Goal: Task Accomplishment & Management: Use online tool/utility

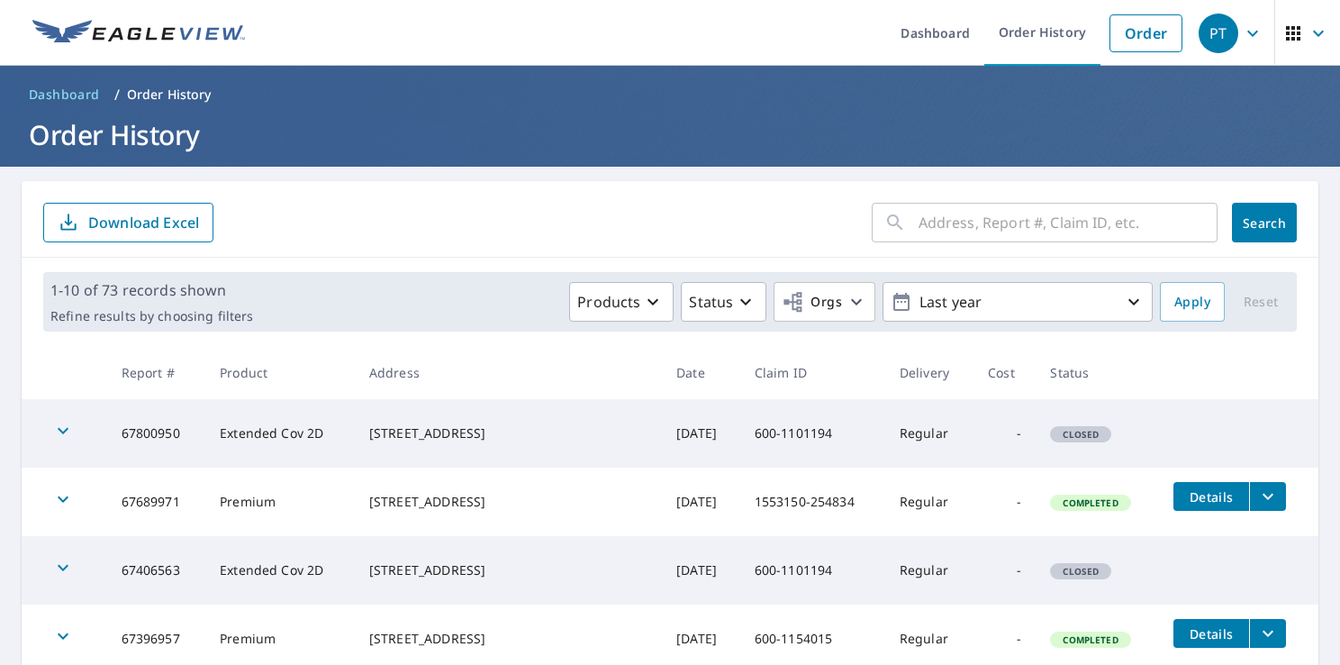
click at [1175, 377] on th at bounding box center [1238, 372] width 159 height 53
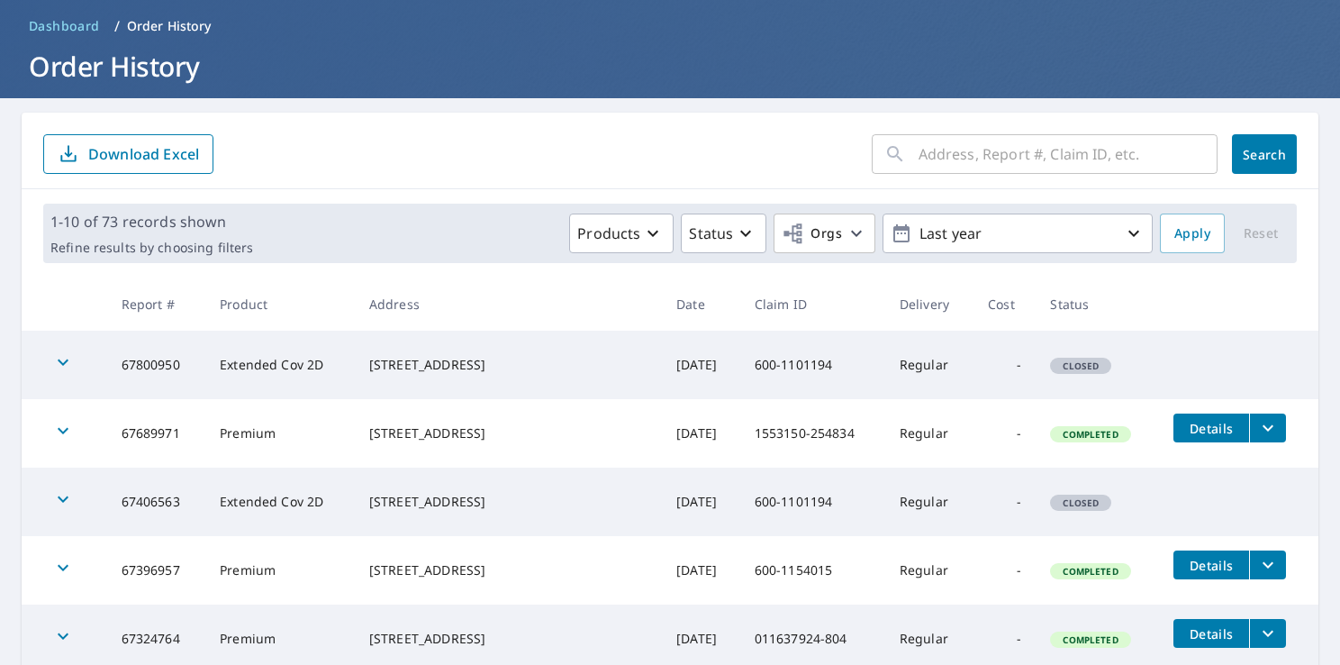
scroll to position [270, 0]
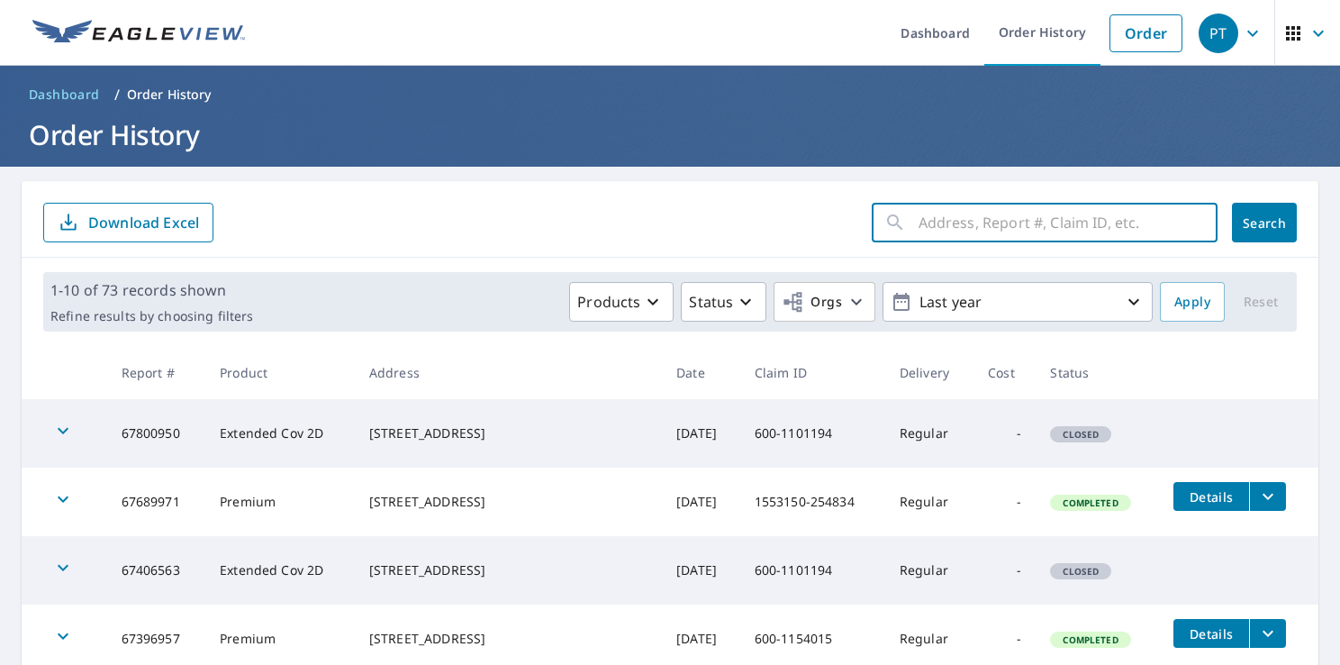
click at [1016, 231] on input "text" at bounding box center [1068, 222] width 299 height 50
paste input "9619 Waverly Drive Southwest, Lakewood, Washington, 98499, United States"
type input "9619 Waverly Drive Southwest, Lakewood, Washington, 98499, United States"
click button "Search" at bounding box center [1264, 223] width 65 height 40
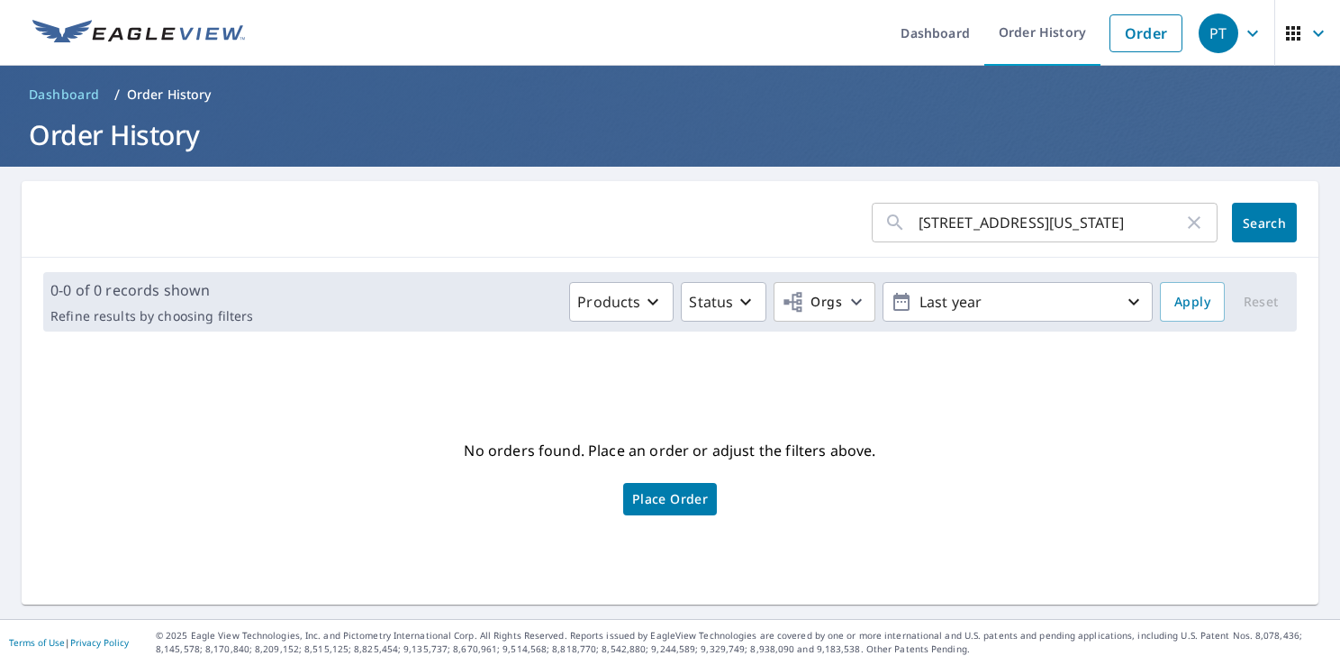
click at [1090, 226] on input "9619 Waverly Drive Southwest, Lakewood, Washington, 98499, United States" at bounding box center [1051, 222] width 265 height 50
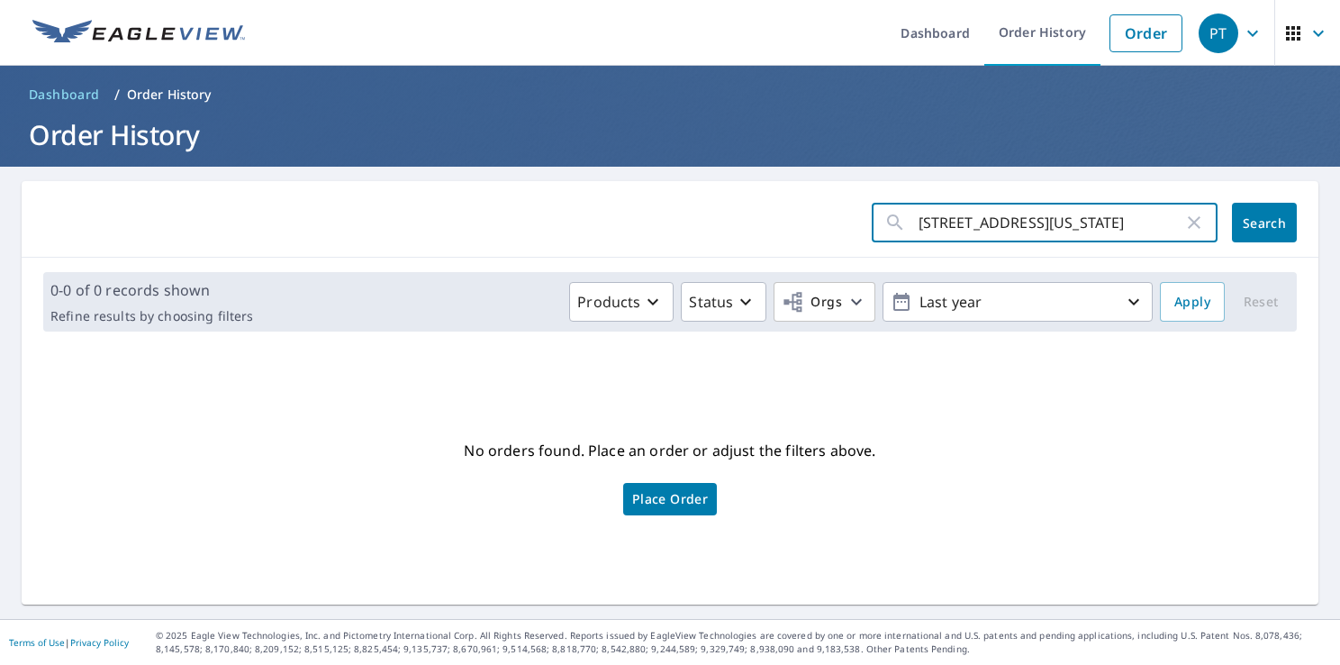
click at [1128, 226] on input "9619 Waverly Drive Southwest, Lakewood, Washington, 98499, United States" at bounding box center [1051, 222] width 265 height 50
click at [1112, 232] on input "9619 Waverly Drive Southwest, Lakewood, Washington, 98499, United States" at bounding box center [1051, 222] width 265 height 50
drag, startPoint x: 1113, startPoint y: 232, endPoint x: 1276, endPoint y: 261, distance: 164.7
click at [1276, 261] on div "9619 Waverly Drive Southwest, Lakewood, Washington, 98499, United States ​ Sear…" at bounding box center [670, 392] width 1297 height 423
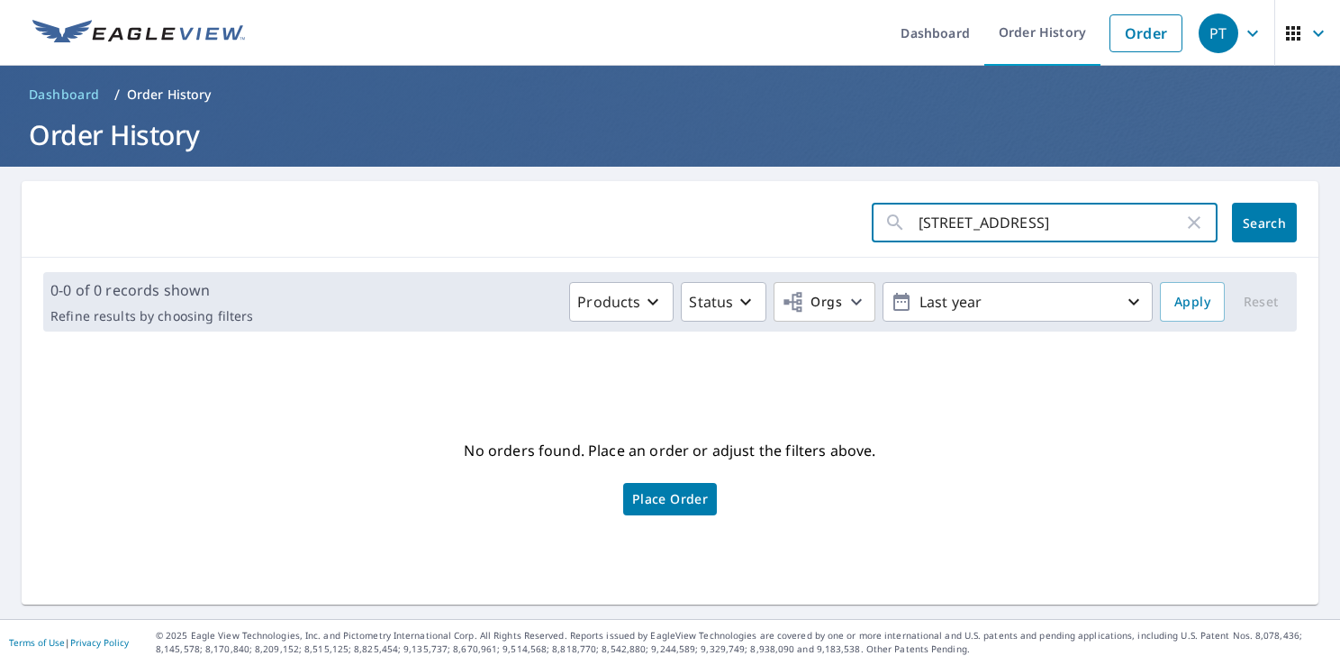
scroll to position [0, 0]
type input "[STREET_ADDRESS]"
click at [1247, 220] on span "Search" at bounding box center [1265, 222] width 36 height 17
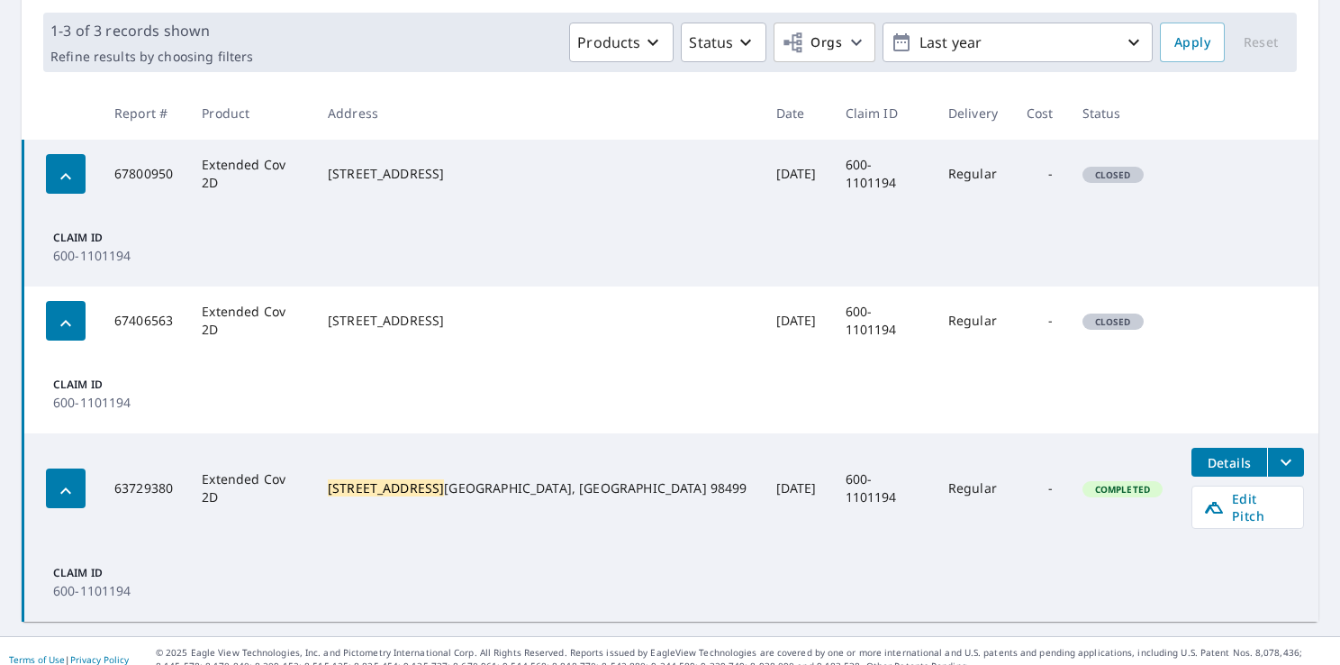
scroll to position [263, 0]
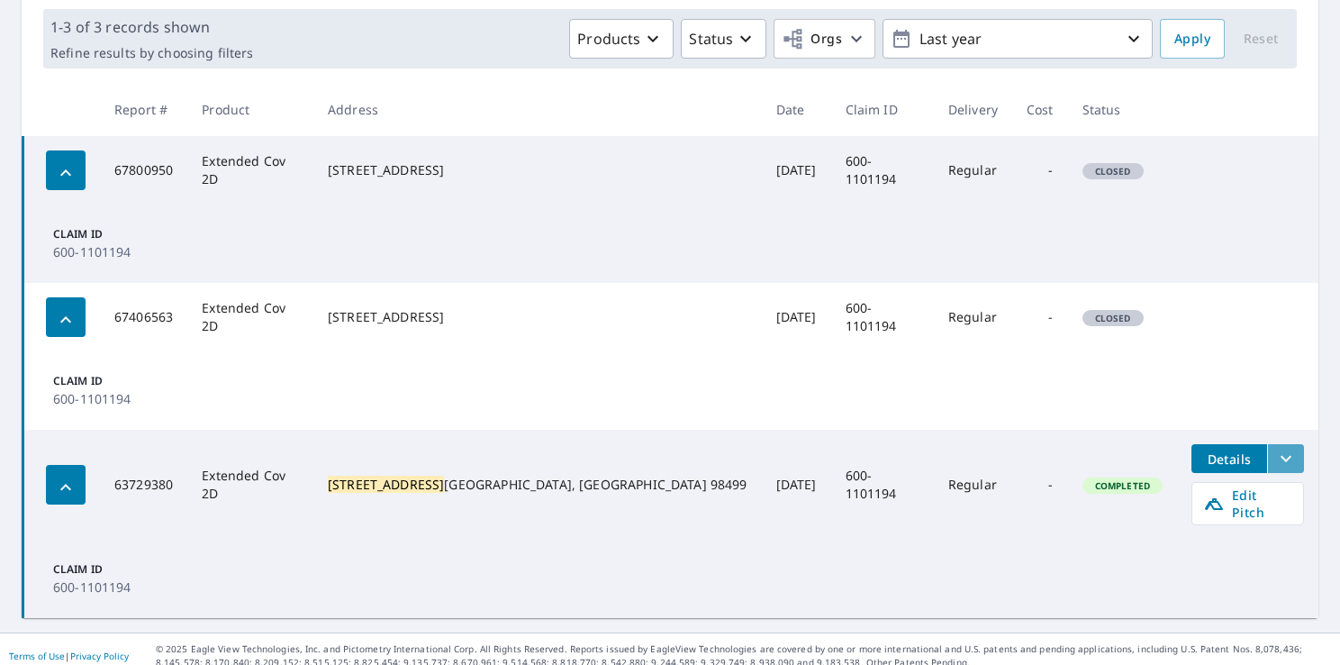
click at [1268, 445] on button "filesDropdownBtn-63729380" at bounding box center [1286, 458] width 37 height 29
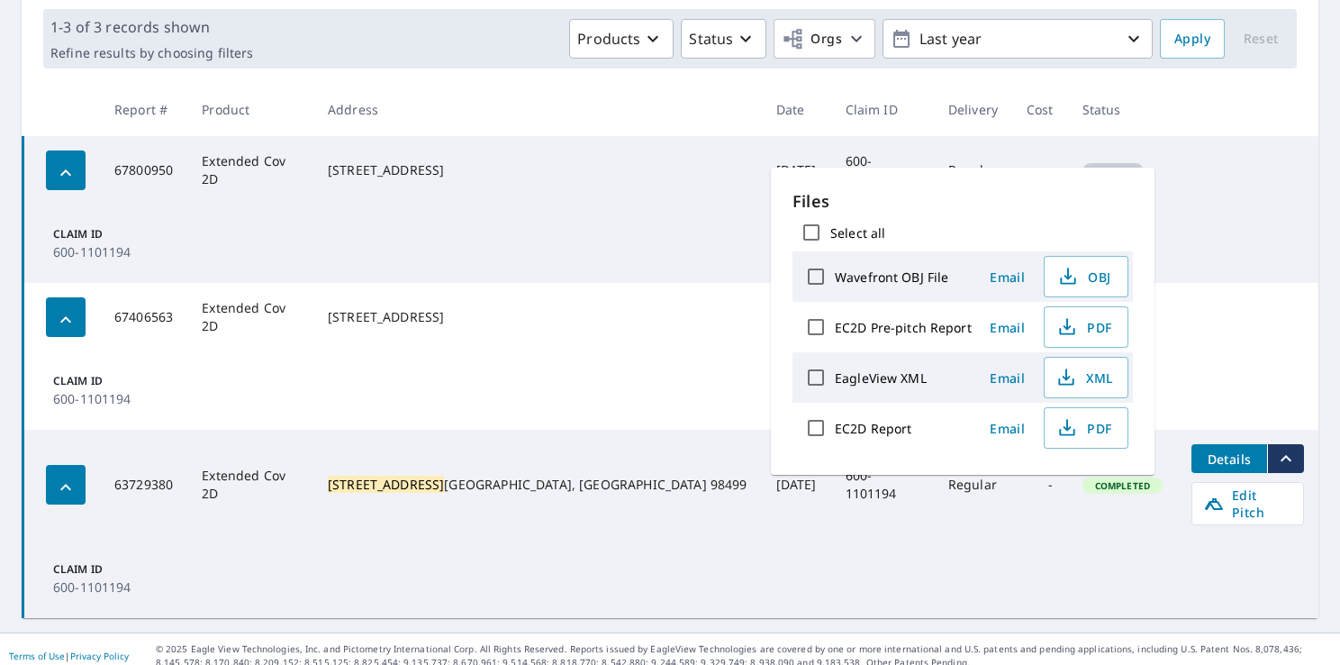
click at [1214, 368] on td "Claim ID 600-1101194" at bounding box center [671, 390] width 1296 height 78
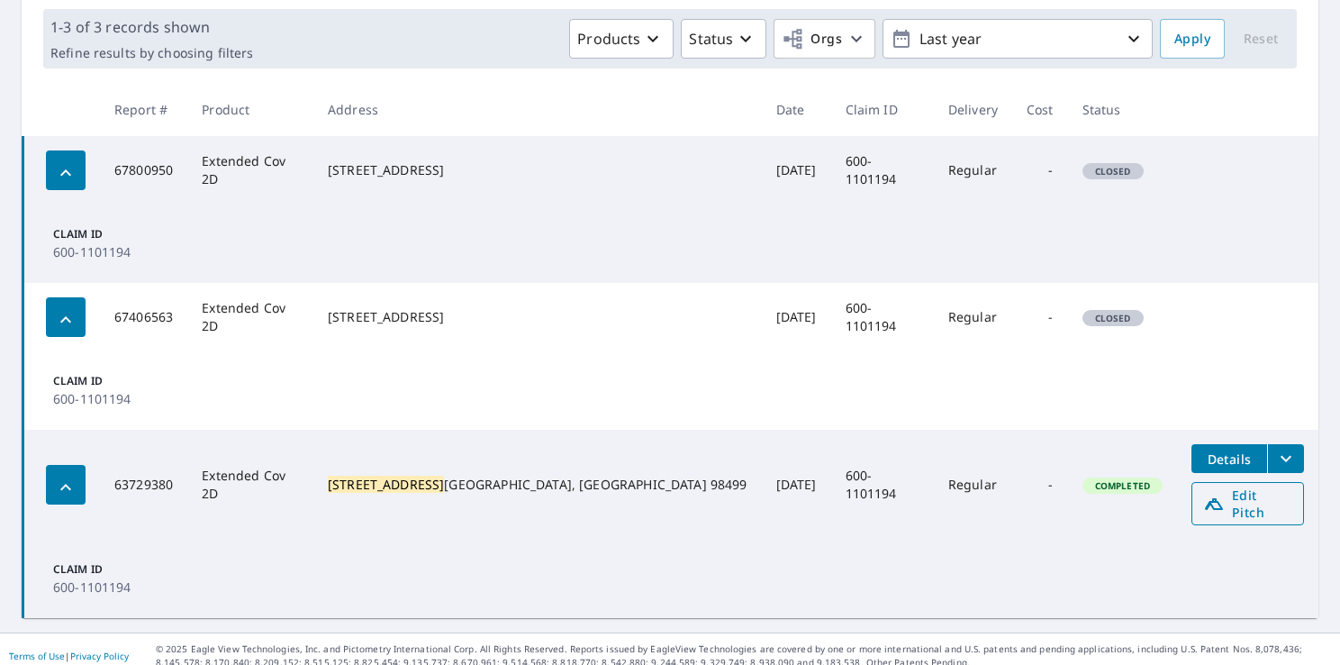
click at [1231, 495] on span "Edit Pitch" at bounding box center [1248, 503] width 89 height 34
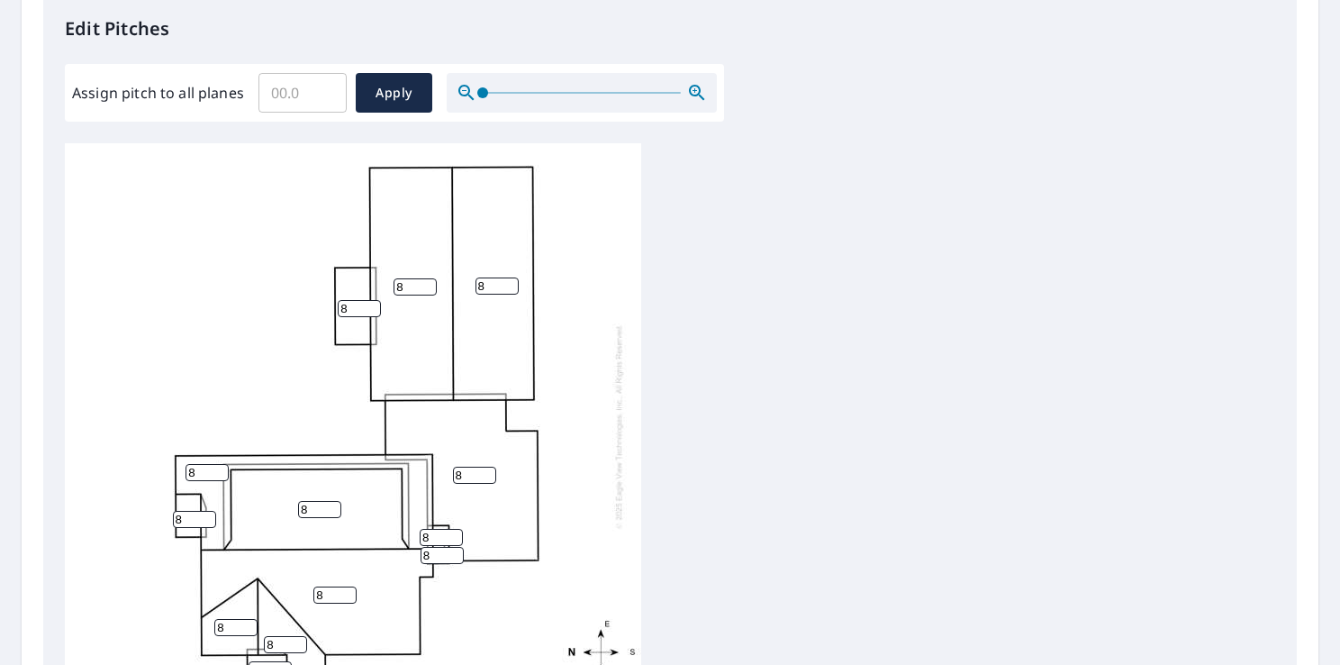
scroll to position [310, 0]
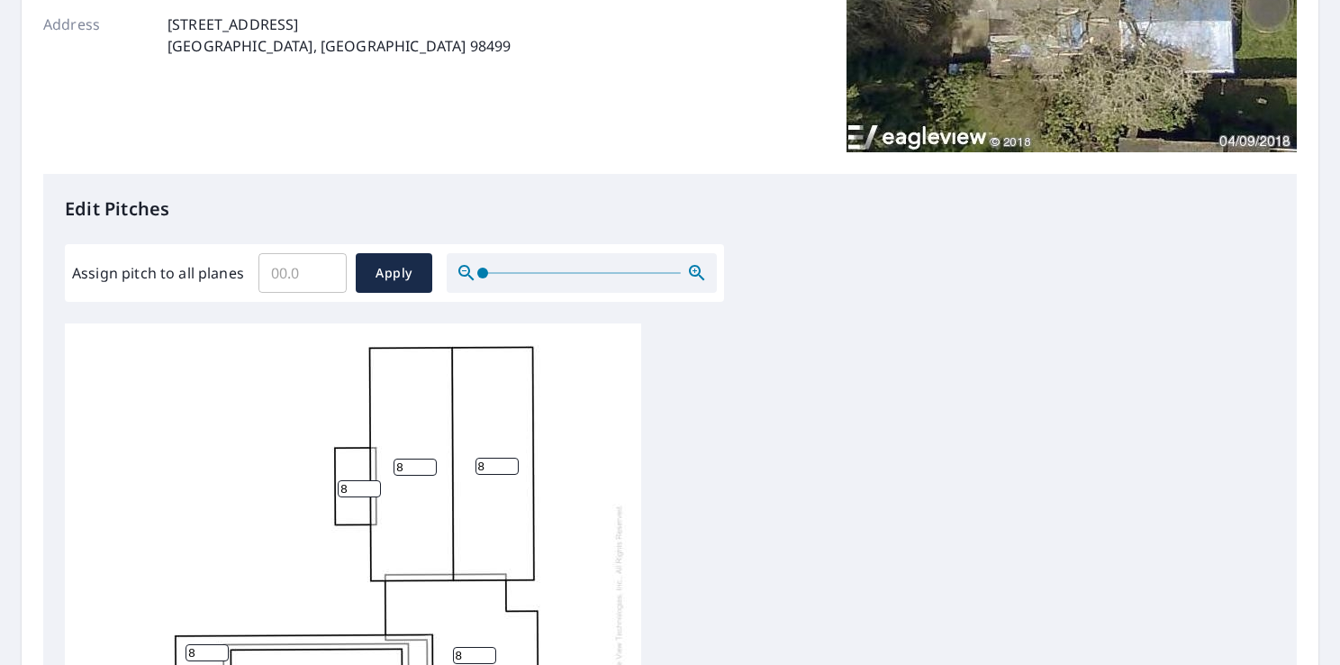
click at [293, 285] on input "Assign pitch to all planes" at bounding box center [303, 273] width 88 height 50
click at [327, 266] on input "0.1" at bounding box center [303, 273] width 88 height 50
click at [327, 266] on input "0.2" at bounding box center [303, 273] width 88 height 50
click at [327, 266] on input "0.3" at bounding box center [303, 273] width 88 height 50
click at [327, 266] on input "0.4" at bounding box center [303, 273] width 88 height 50
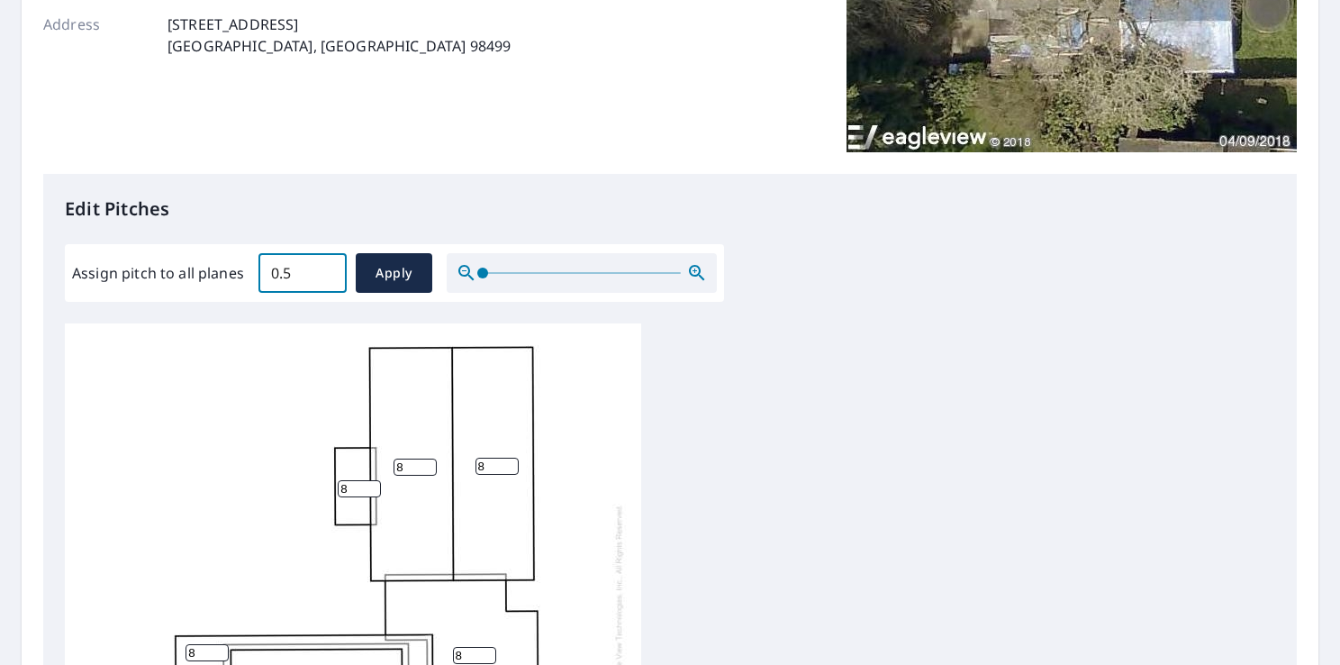
click at [327, 266] on input "0.5" at bounding box center [303, 273] width 88 height 50
type input "0.6"
click at [327, 266] on input "0.6" at bounding box center [303, 273] width 88 height 50
drag, startPoint x: 287, startPoint y: 277, endPoint x: 249, endPoint y: 273, distance: 38.9
click at [249, 273] on div "Assign pitch to all planes 0.6 ​ Apply" at bounding box center [394, 273] width 645 height 40
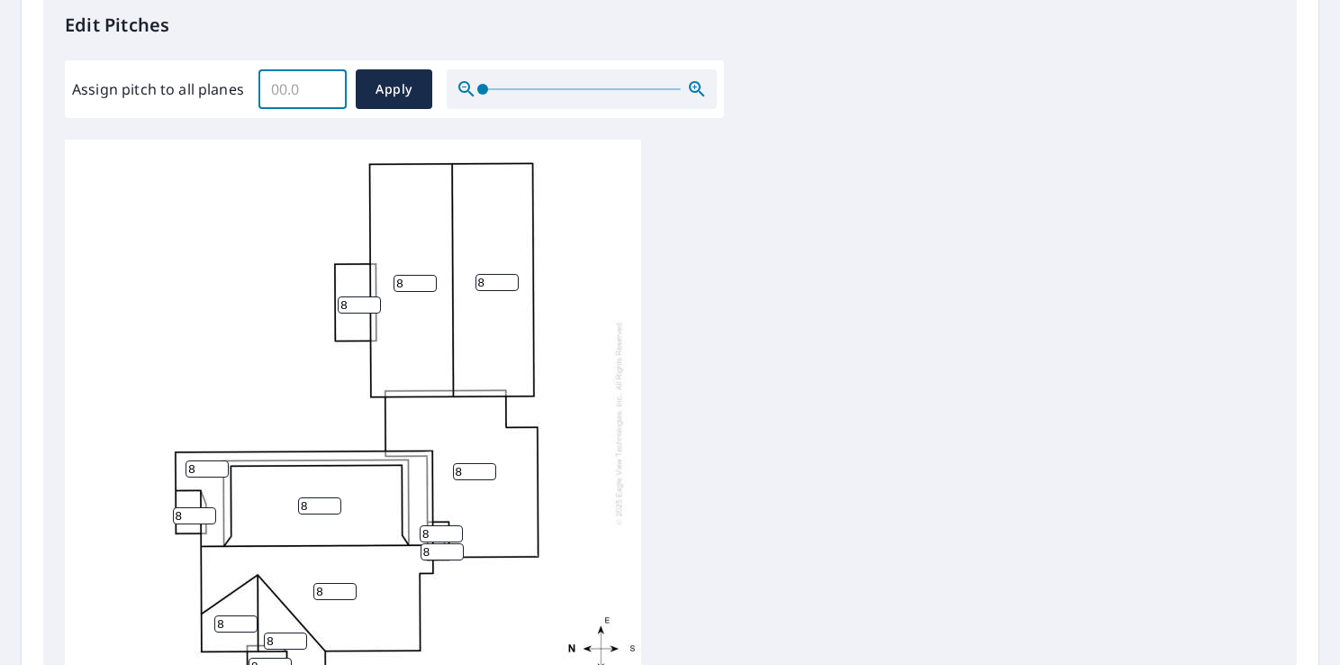
scroll to position [490, 0]
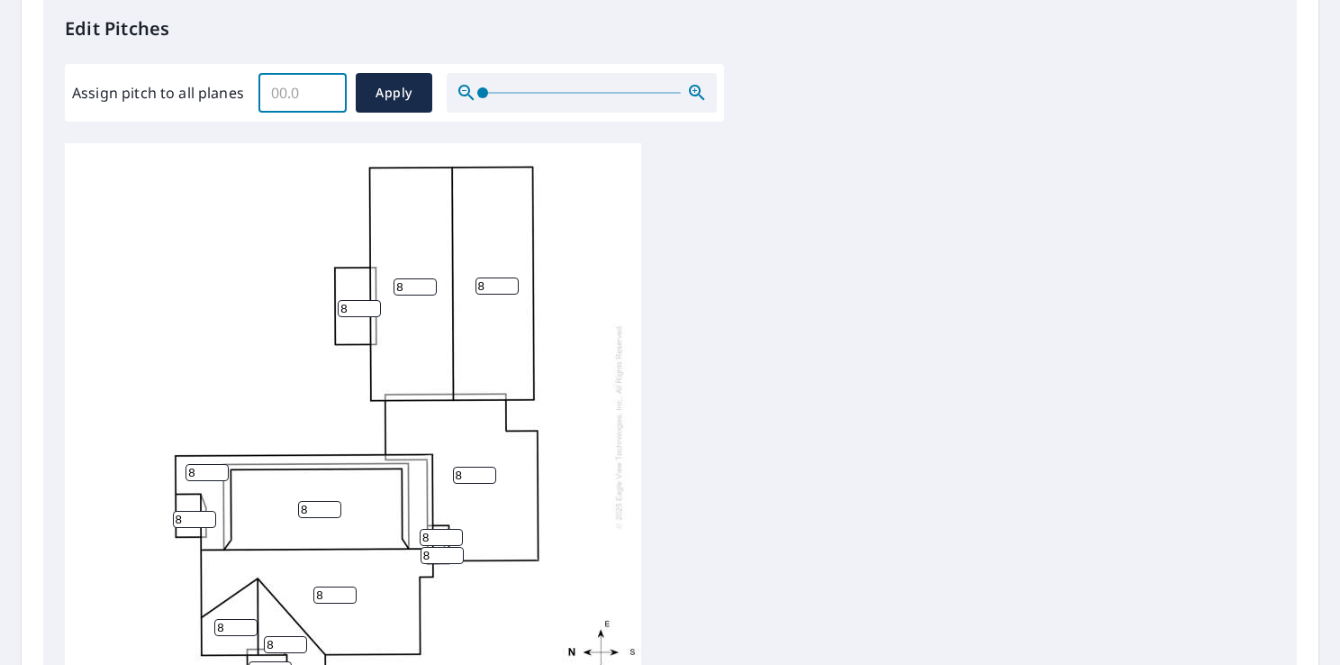
type input "8"
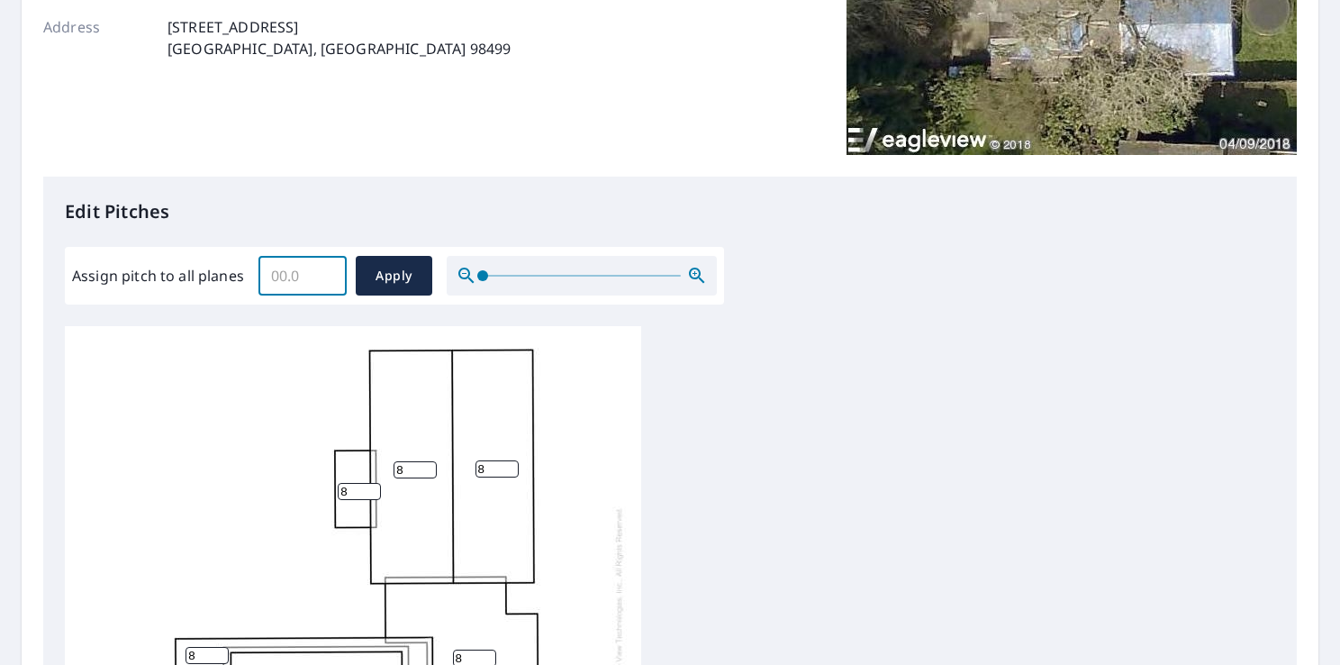
scroll to position [360, 0]
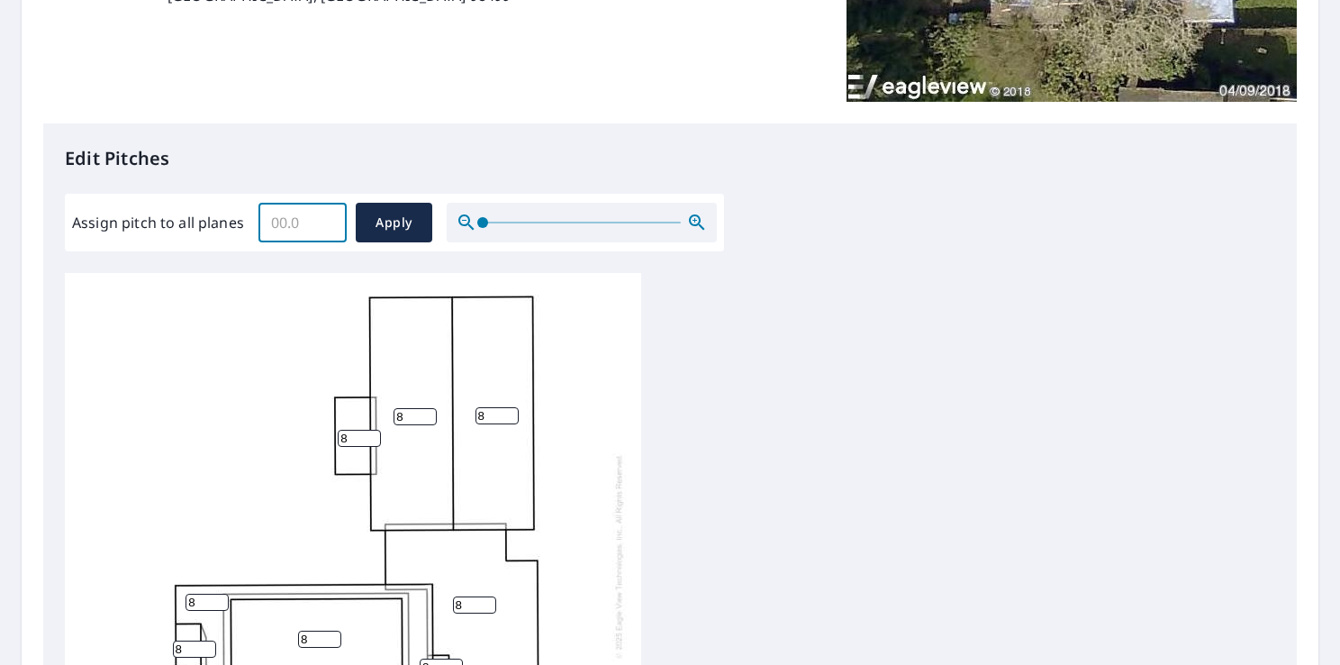
click at [276, 220] on input "Assign pitch to all planes" at bounding box center [303, 222] width 88 height 50
click at [259, 236] on input "0.1" at bounding box center [303, 222] width 88 height 50
click at [281, 262] on div "Edit Pitches Assign pitch to all planes 0.1 ​ Apply 8 8 8 8 8 8 8 8 8 8 8 8 8" at bounding box center [670, 491] width 1254 height 737
click at [297, 223] on input "0.1" at bounding box center [303, 222] width 88 height 50
type input "0"
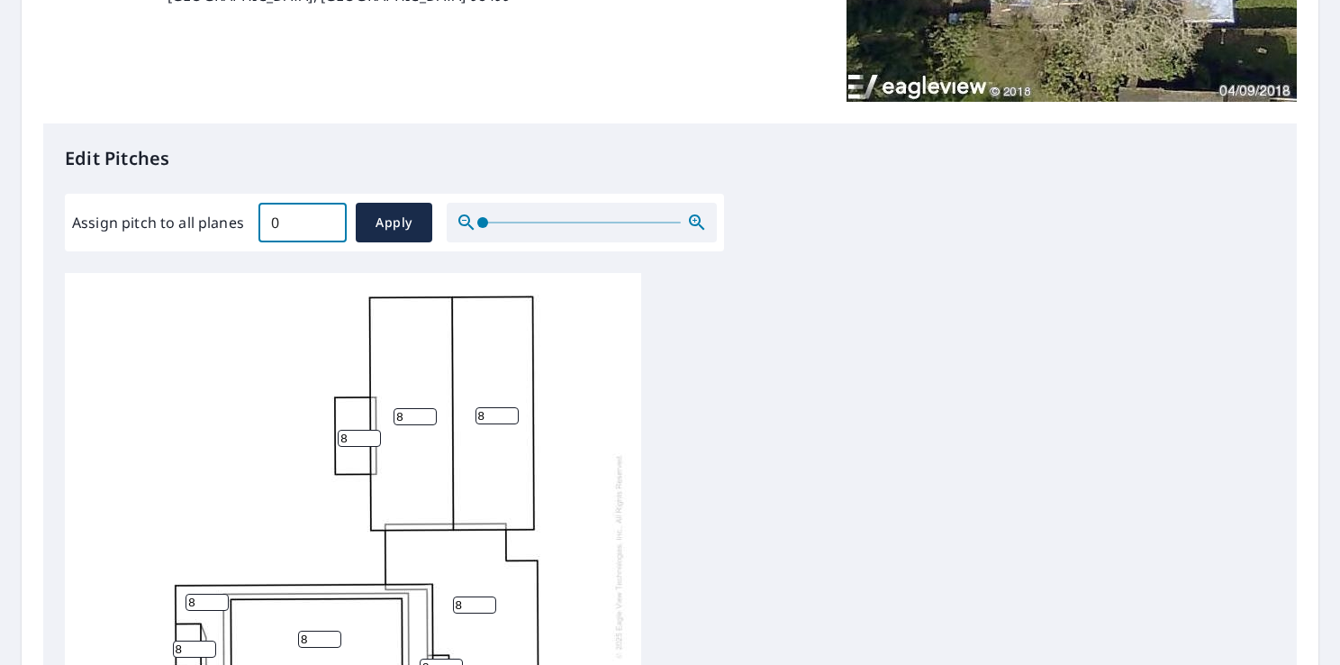
click at [1110, 294] on div "8 8 8 8 8 8 8 8 8 8 8 8 8" at bounding box center [670, 556] width 1211 height 566
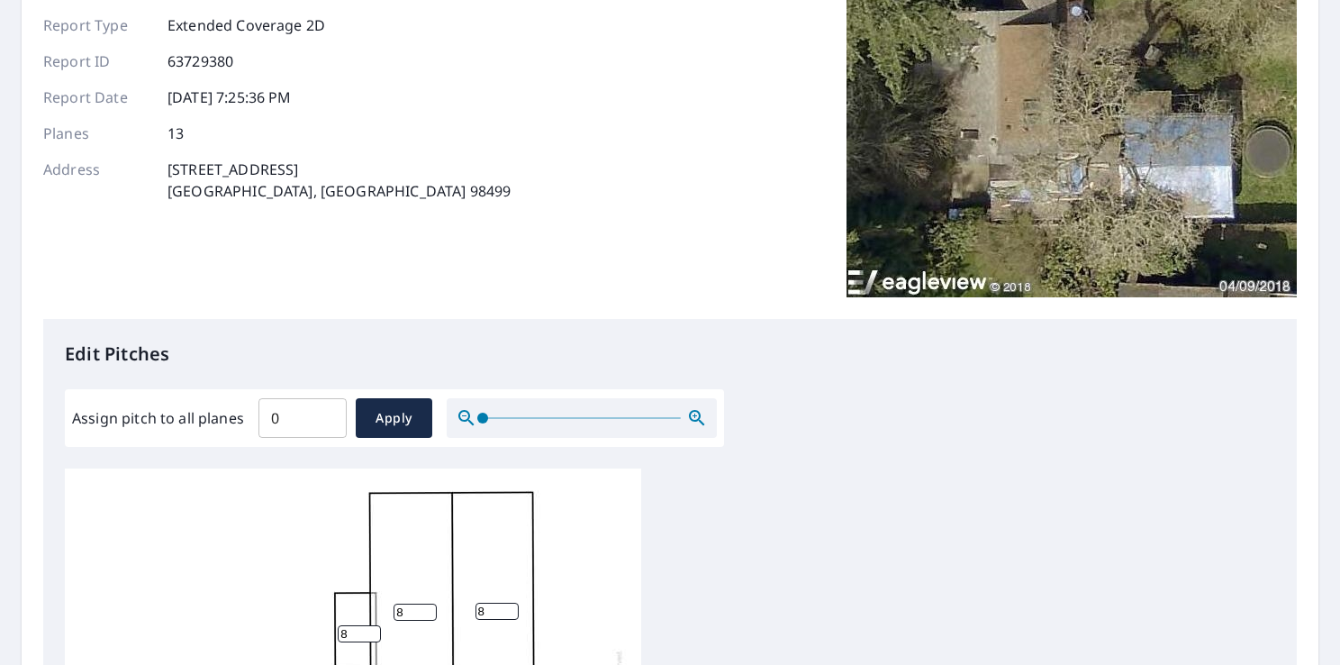
scroll to position [450, 0]
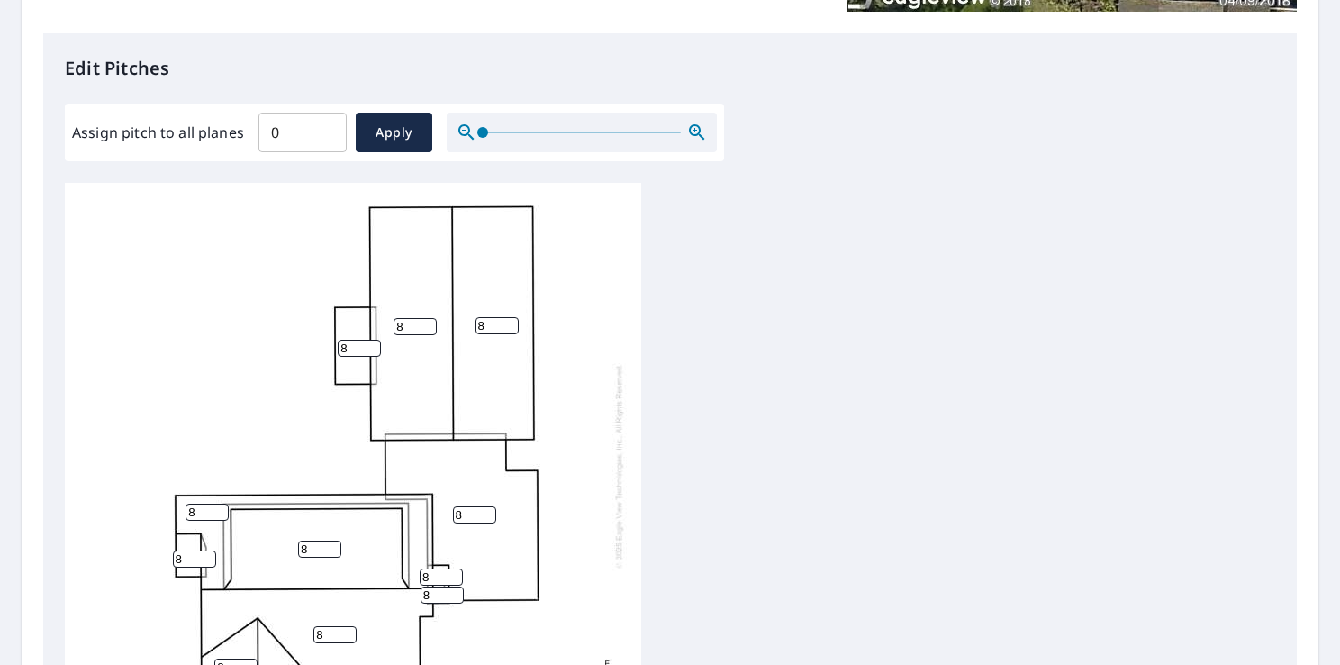
click at [294, 143] on input "0" at bounding box center [303, 132] width 88 height 50
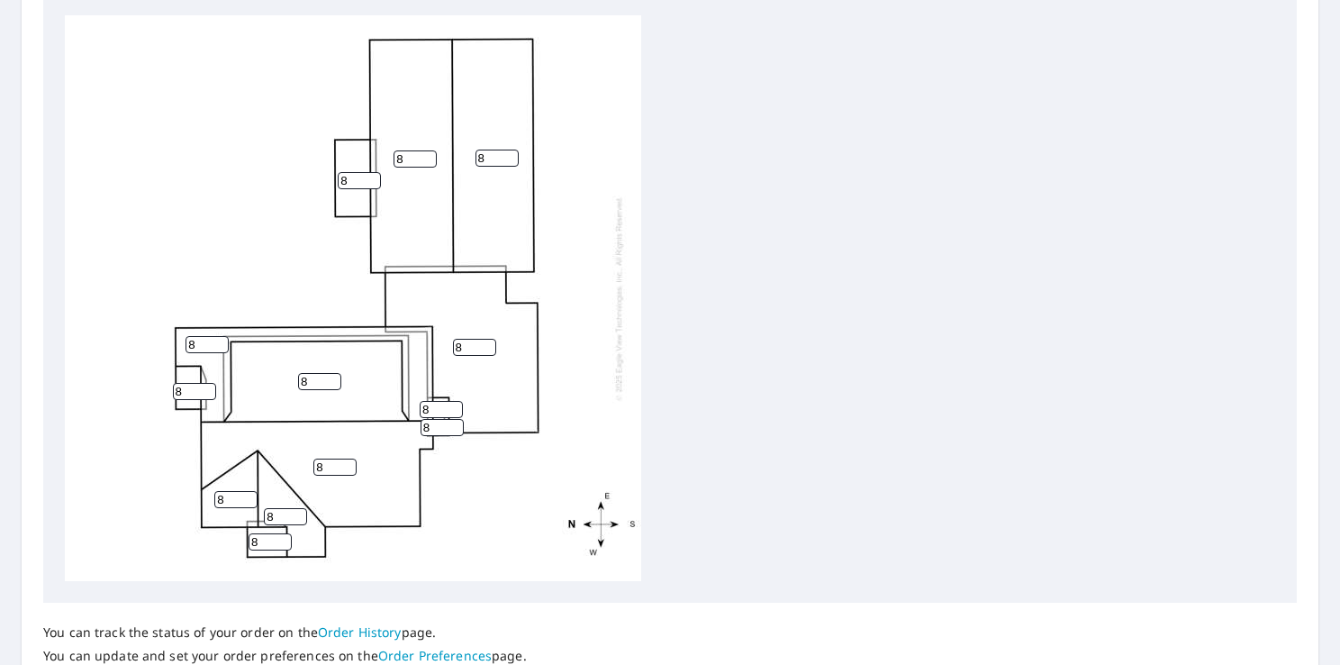
scroll to position [360, 0]
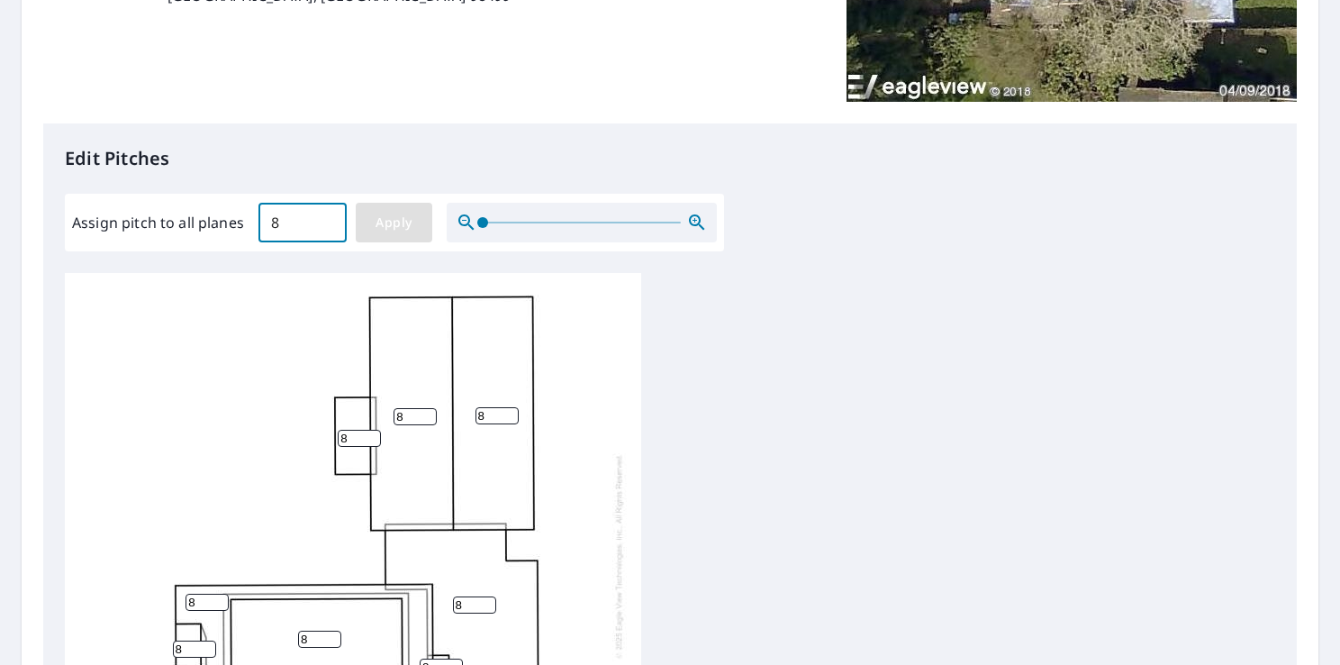
type input "8"
click at [404, 212] on span "Apply" at bounding box center [394, 223] width 48 height 23
click at [827, 329] on div "8 8 8 8 8 8 8 8 8 8 8 8 8" at bounding box center [670, 556] width 1211 height 566
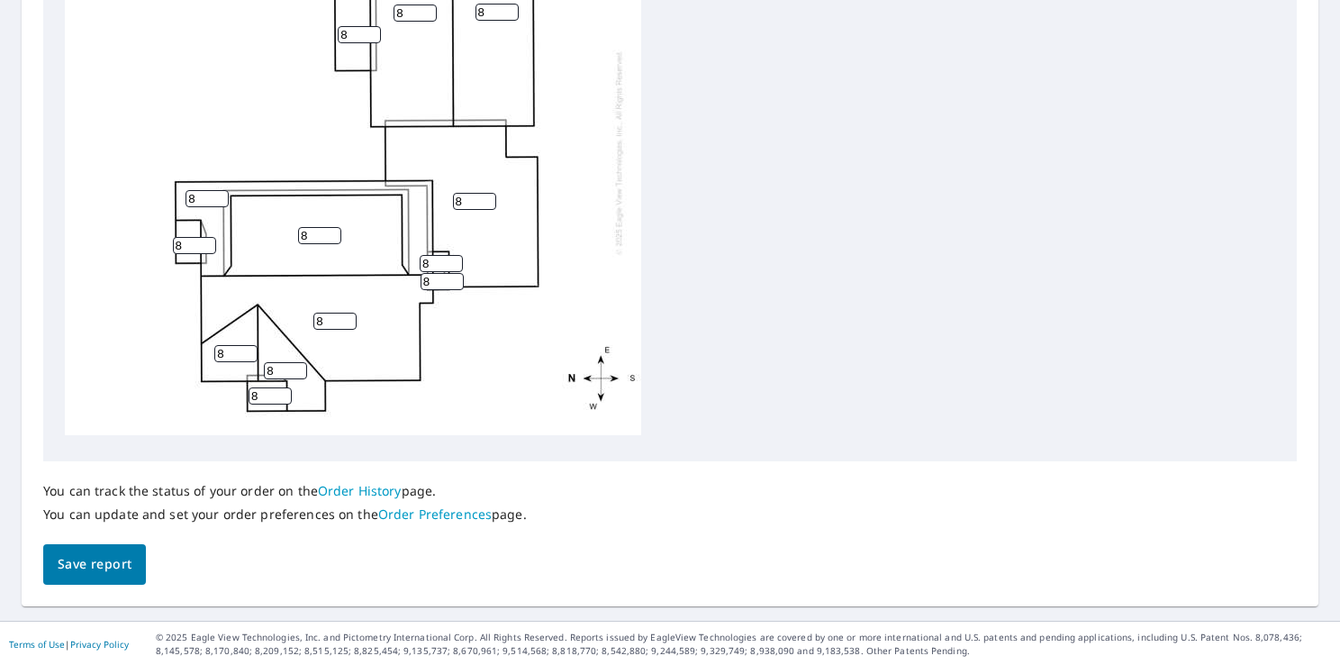
scroll to position [760, 0]
click at [86, 576] on button "Save report" at bounding box center [94, 563] width 103 height 41
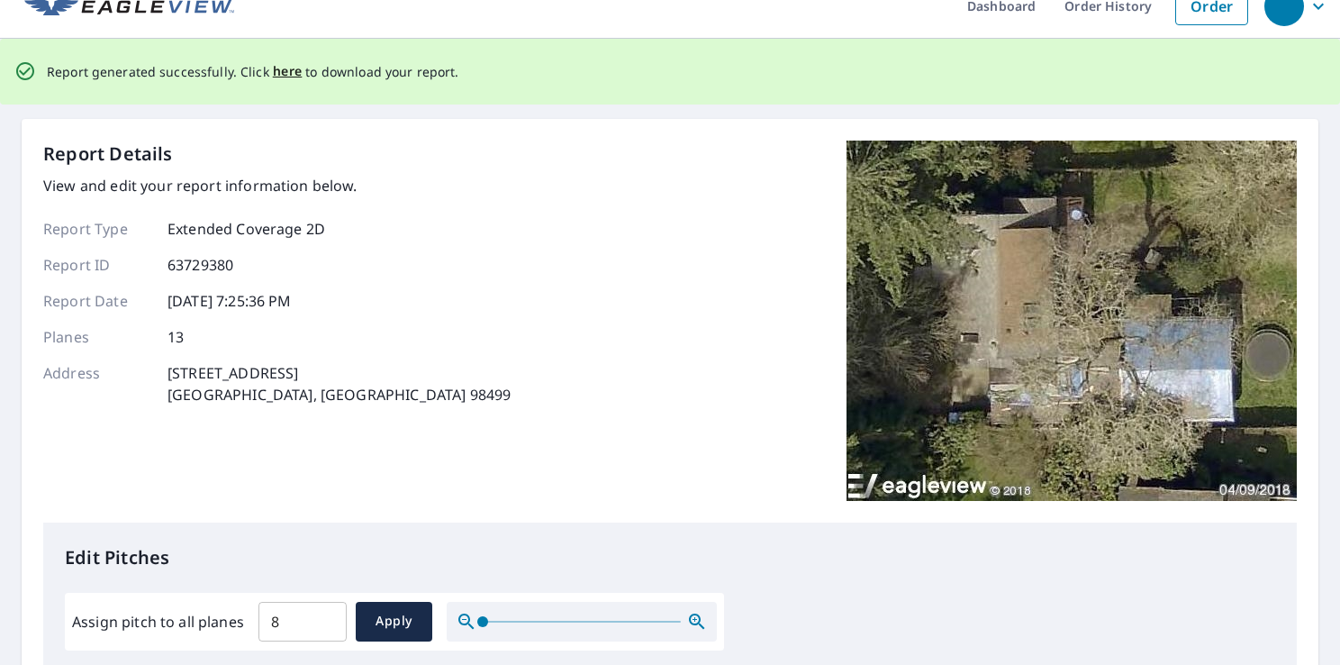
scroll to position [0, 0]
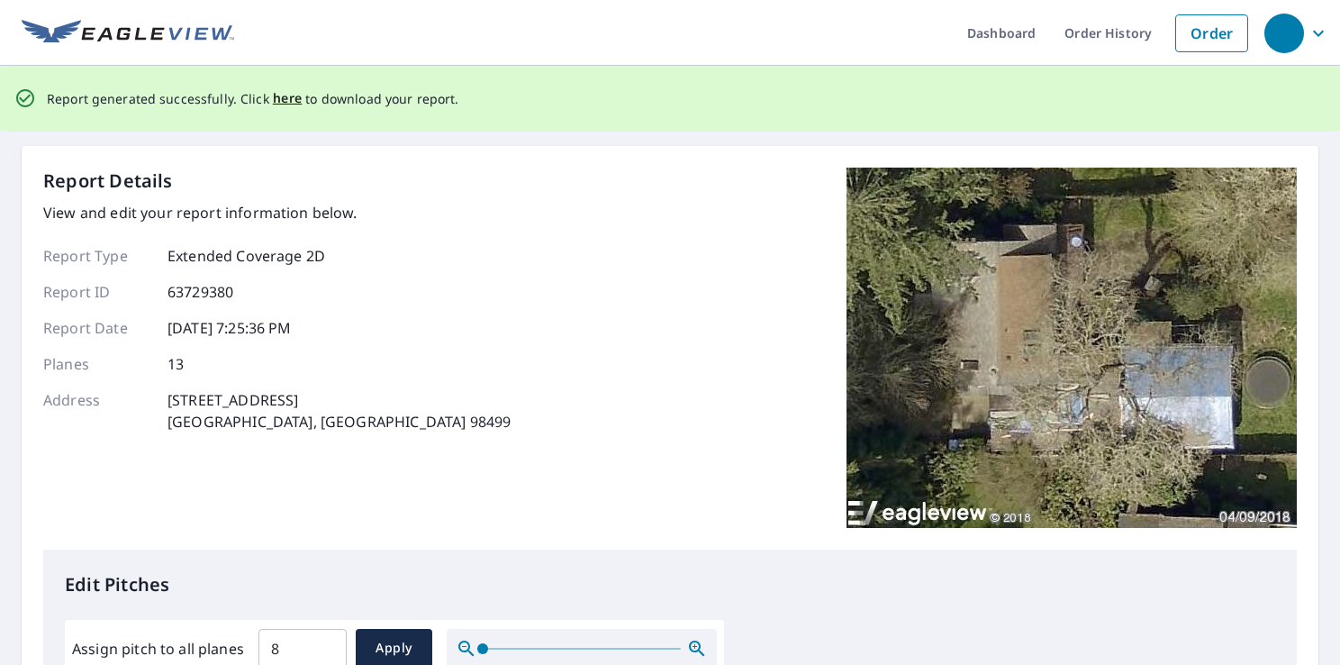
click at [634, 263] on div "Report Details View and edit your report information below. Report Type Extende…" at bounding box center [670, 359] width 1254 height 382
click at [288, 95] on span "here" at bounding box center [288, 98] width 30 height 23
